Goal: Download file/media

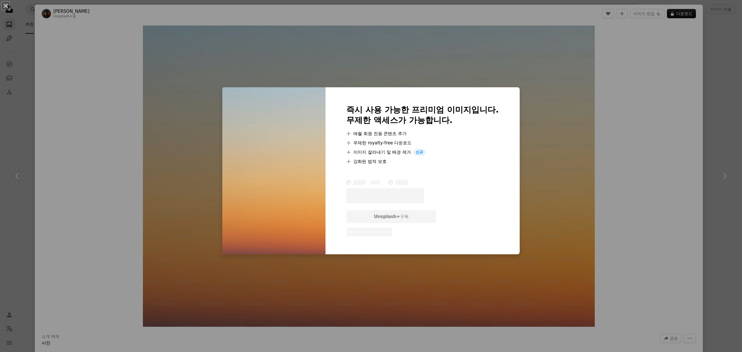
scroll to position [193, 0]
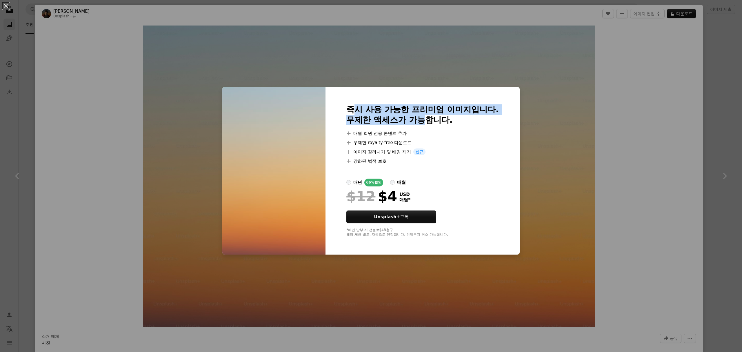
drag, startPoint x: 425, startPoint y: 117, endPoint x: 350, endPoint y: 106, distance: 76.3
click at [350, 106] on h2 "즉시 사용 가능한 프리미엄 이미지입니다. 무제한 액세스가 가능합니다." at bounding box center [422, 114] width 152 height 21
drag, startPoint x: 339, startPoint y: 106, endPoint x: 439, endPoint y: 143, distance: 106.4
click at [439, 143] on div "즉시 사용 가능한 프리미엄 이미지입니다. 무제한 액세스가 가능합니다. A plus sign 매월 회원 전용 콘텐츠 추가 A plus sign …" at bounding box center [423, 171] width 194 height 168
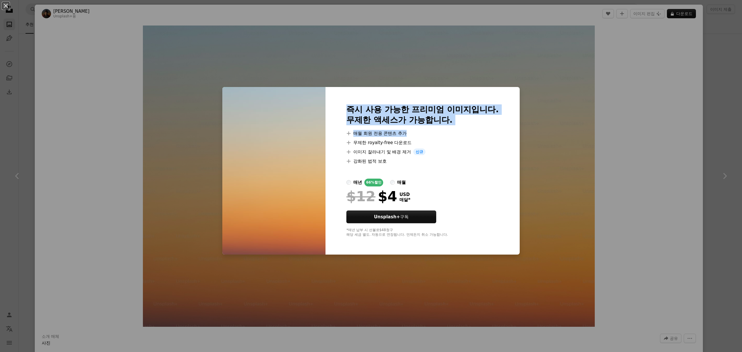
click at [444, 115] on h2 "즉시 사용 가능한 프리미엄 이미지입니다. 무제한 액세스가 가능합니다." at bounding box center [422, 114] width 152 height 21
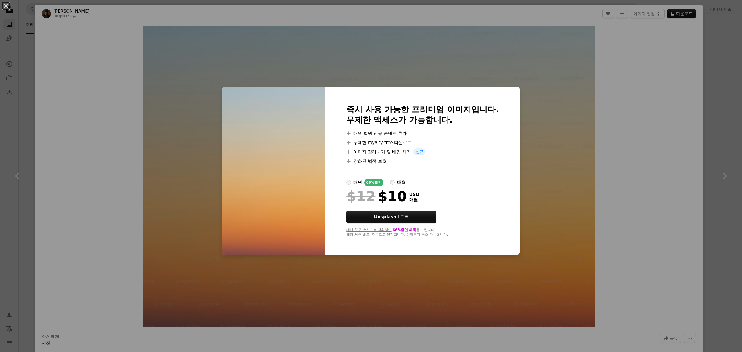
click at [433, 177] on div at bounding box center [422, 172] width 152 height 14
click at [397, 180] on div "매월" at bounding box center [401, 182] width 9 height 7
click at [396, 161] on li "A plus sign 강화된 법적 보호" at bounding box center [422, 161] width 152 height 7
click at [391, 180] on label "매월" at bounding box center [398, 183] width 16 height 8
drag, startPoint x: 397, startPoint y: 197, endPoint x: 406, endPoint y: 198, distance: 9.6
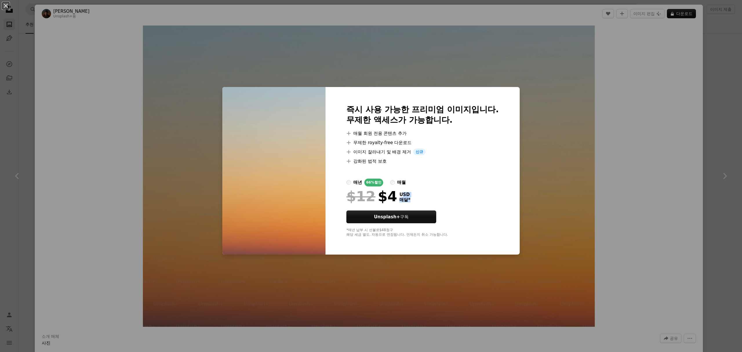
click at [406, 198] on div "$12 $4 USD 매달 *" at bounding box center [422, 196] width 152 height 15
drag, startPoint x: 450, startPoint y: 236, endPoint x: 460, endPoint y: 223, distance: 16.5
click at [460, 223] on div "즉시 사용 가능한 프리미엄 이미지입니다. 무제한 액세스가 가능합니다. A plus sign 매월 회원 전용 콘텐츠 추가 A plus sign …" at bounding box center [423, 171] width 194 height 168
click at [460, 223] on div at bounding box center [422, 225] width 152 height 5
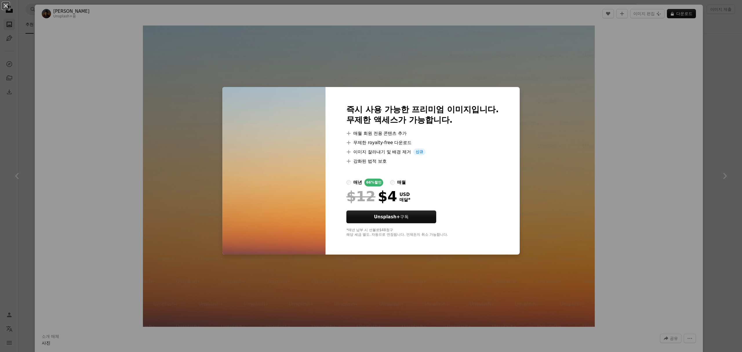
click at [397, 182] on div "매월" at bounding box center [401, 182] width 9 height 7
drag, startPoint x: 456, startPoint y: 237, endPoint x: 461, endPoint y: 223, distance: 14.9
click at [461, 223] on div "즉시 사용 가능한 프리미엄 이미지입니다. 무제한 액세스가 가능합니다. A plus sign 매월 회원 전용 콘텐츠 추가 A plus sign …" at bounding box center [423, 171] width 194 height 168
click at [461, 223] on div at bounding box center [422, 225] width 152 height 5
click at [348, 179] on label "매년 66% 할인" at bounding box center [364, 183] width 37 height 8
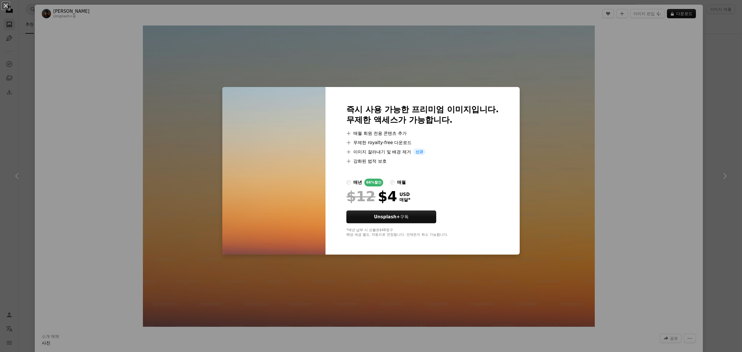
click at [393, 182] on label "매월" at bounding box center [398, 183] width 16 height 8
drag, startPoint x: 96, startPoint y: 302, endPoint x: 99, endPoint y: 302, distance: 3.5
click at [96, 302] on div "An X shape 즉시 사용 가능한 프리미엄 이미지입니다. 무제한 액세스가 가능합니다. A plus sign 매월 회원 전용 콘텐츠 추가 A…" at bounding box center [371, 176] width 742 height 352
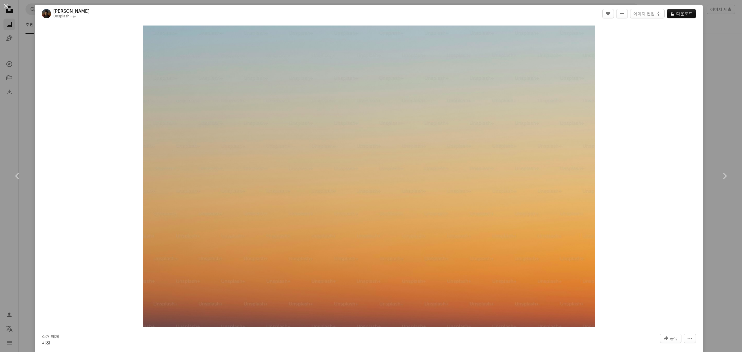
drag, startPoint x: 5, startPoint y: 5, endPoint x: 19, endPoint y: 6, distance: 14.0
click at [5, 5] on button "An X shape" at bounding box center [5, 5] width 7 height 7
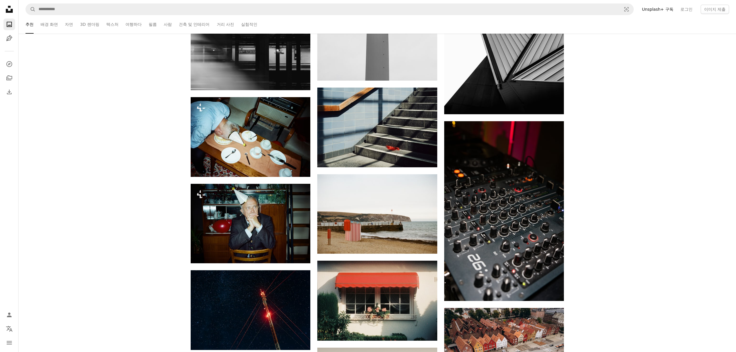
scroll to position [3595, 0]
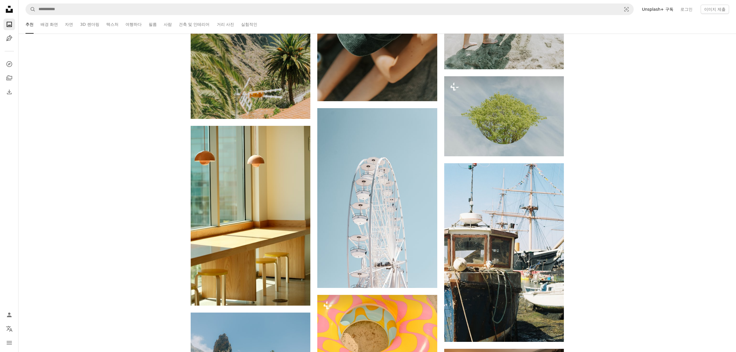
scroll to position [7034, 0]
